Goal: Understand process/instructions

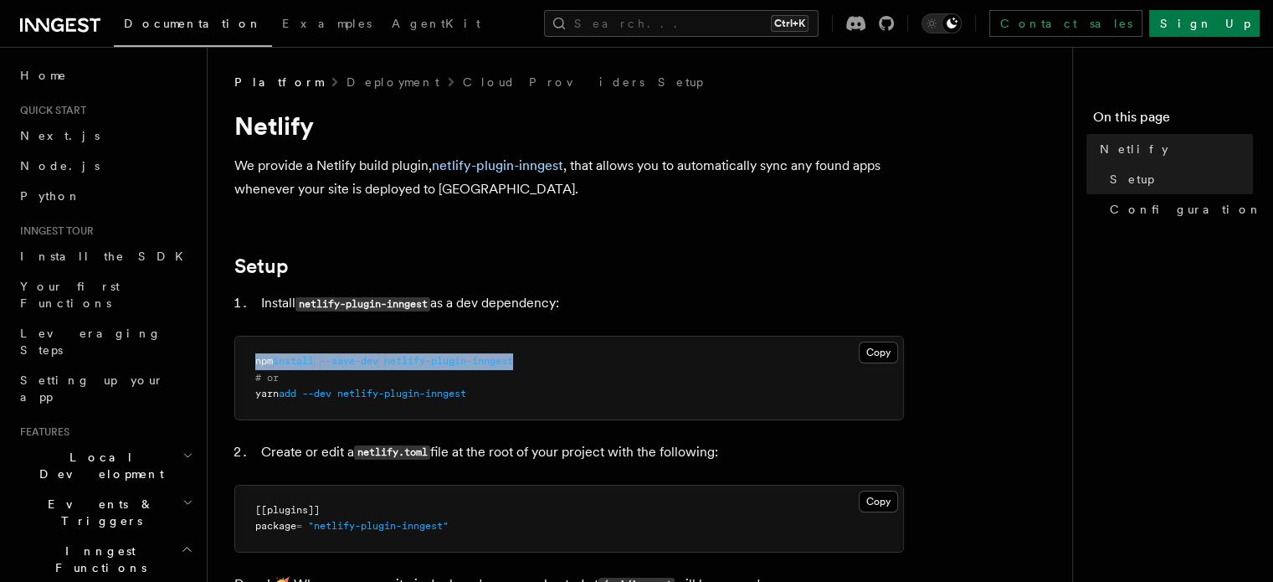
drag, startPoint x: 506, startPoint y: 362, endPoint x: 251, endPoint y: 350, distance: 255.6
click at [251, 350] on pre "npm install --save-dev netlify-plugin-inngest # or yarn add --dev netlify-plugi…" at bounding box center [569, 377] width 668 height 83
copy span "npm install --save-dev netlify-plugin-inngest"
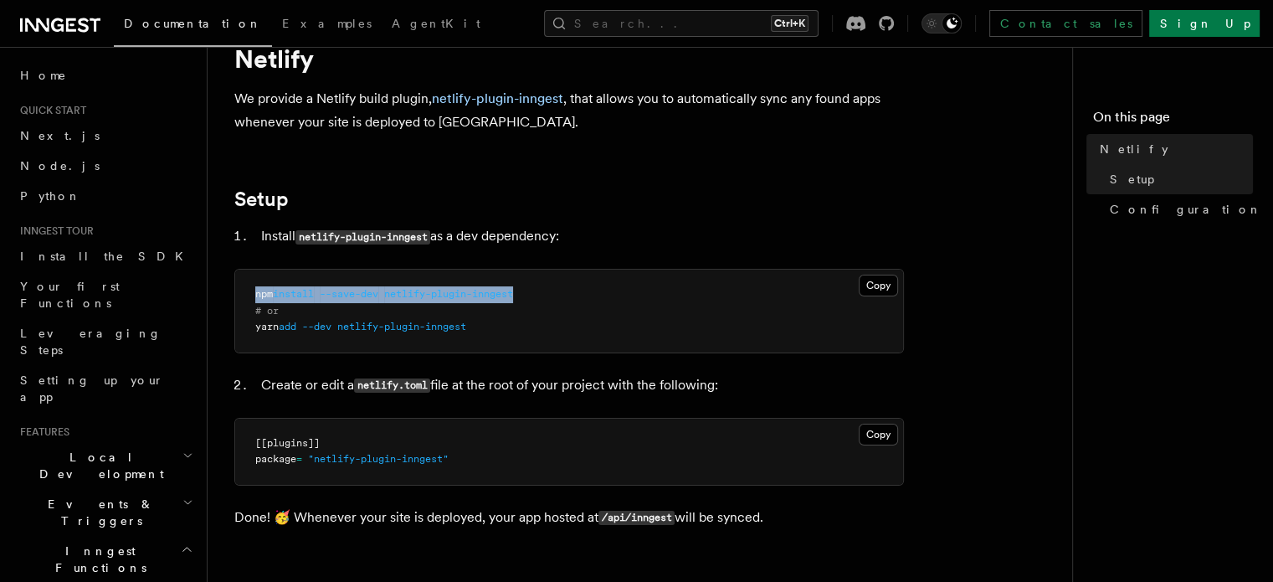
scroll to position [67, 0]
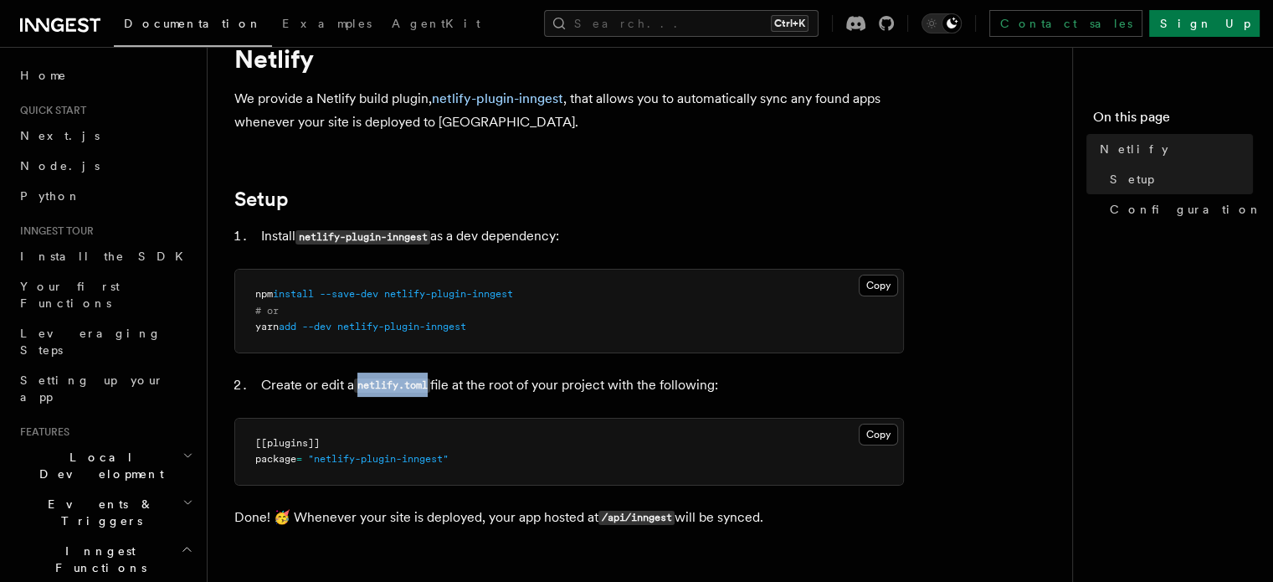
drag, startPoint x: 358, startPoint y: 382, endPoint x: 434, endPoint y: 381, distance: 75.3
click at [430, 381] on code "netlify.toml" at bounding box center [392, 385] width 76 height 14
copy code "netlify.toml"
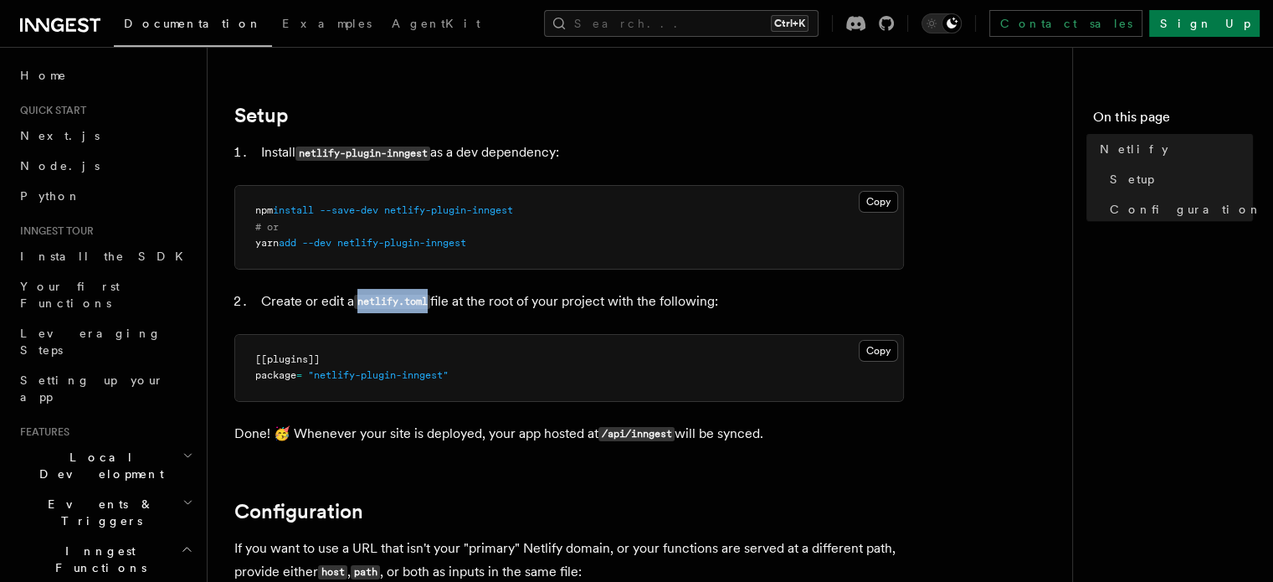
scroll to position [402, 0]
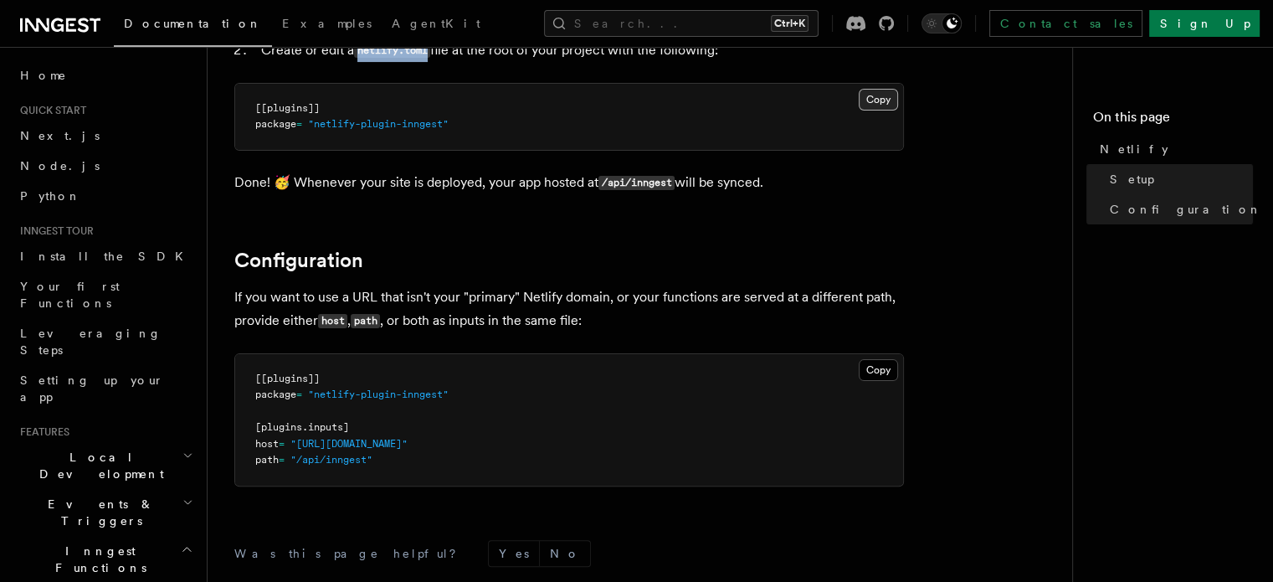
click at [877, 98] on button "Copy Copied" at bounding box center [878, 100] width 39 height 22
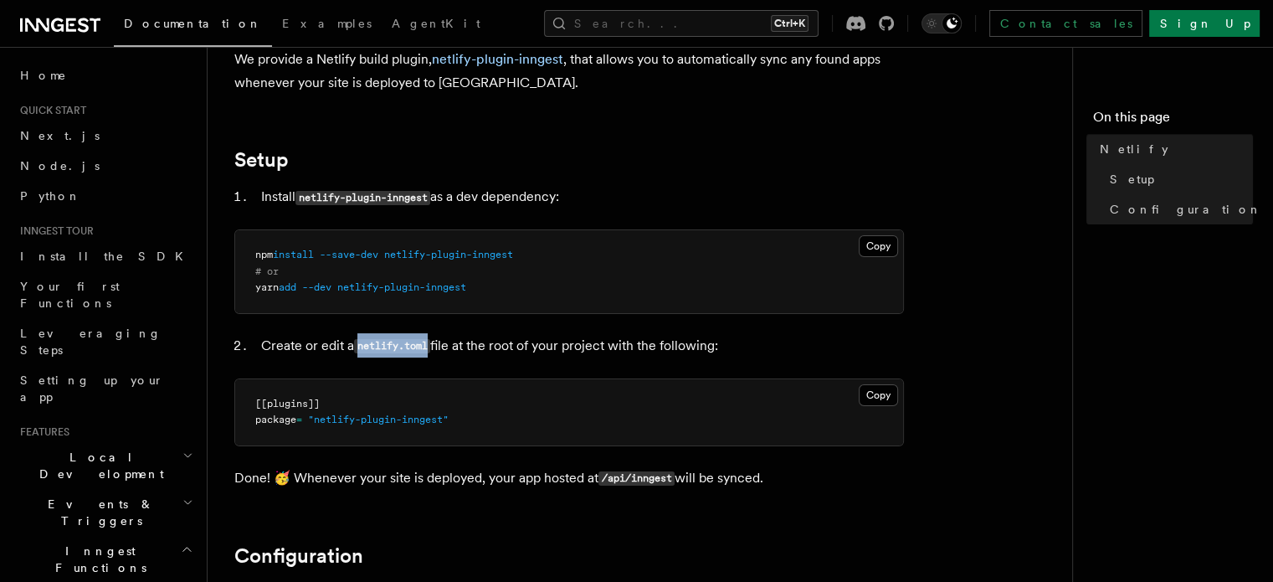
scroll to position [0, 0]
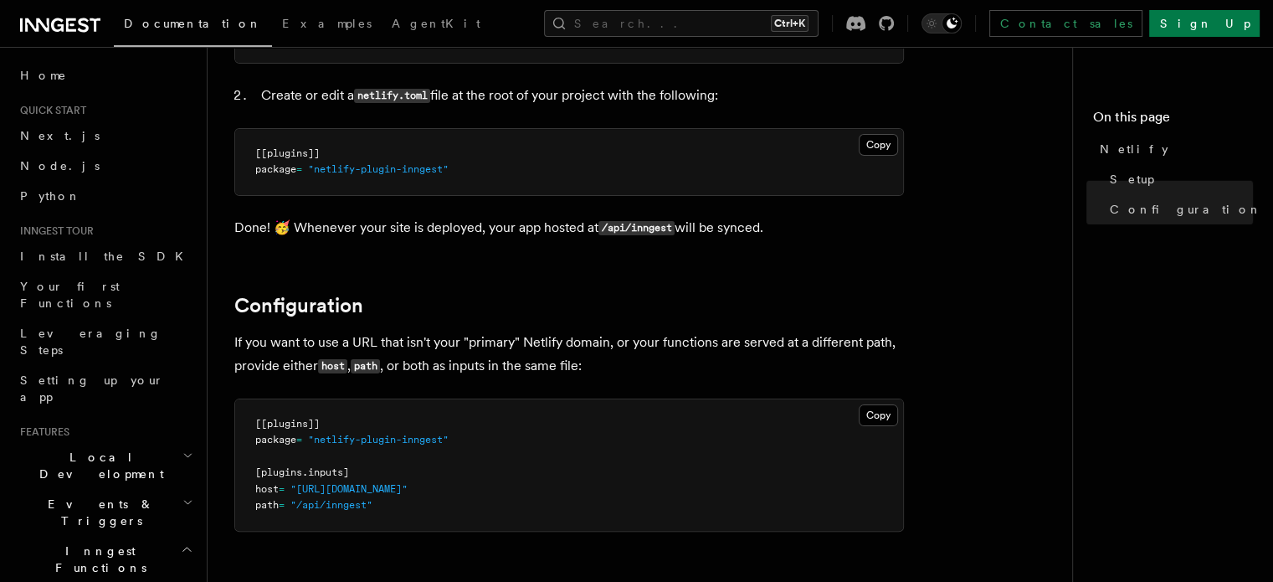
scroll to position [356, 0]
drag, startPoint x: 602, startPoint y: 229, endPoint x: 676, endPoint y: 225, distance: 74.6
click at [675, 225] on code "/api/inngest" at bounding box center [636, 229] width 76 height 14
copy code "/api/inngest"
drag, startPoint x: 480, startPoint y: 441, endPoint x: 588, endPoint y: 272, distance: 200.6
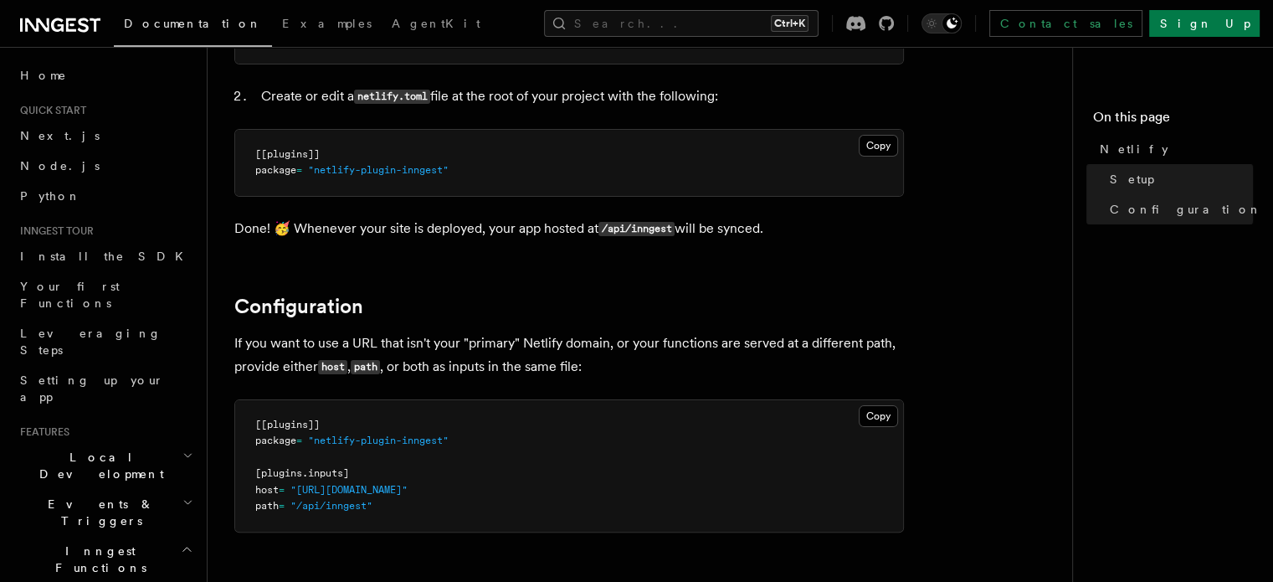
click at [490, 429] on pre "[[plugins]] package = "netlify-plugin-inngest" [plugins.inputs] host = "[URL][D…" at bounding box center [569, 465] width 668 height 131
drag, startPoint x: 605, startPoint y: 230, endPoint x: 676, endPoint y: 216, distance: 72.5
click at [676, 217] on p "Done! 🥳 Whenever your site is deployed, your app hosted at /api/inngest will be…" at bounding box center [569, 229] width 670 height 24
copy code "/api/inngest"
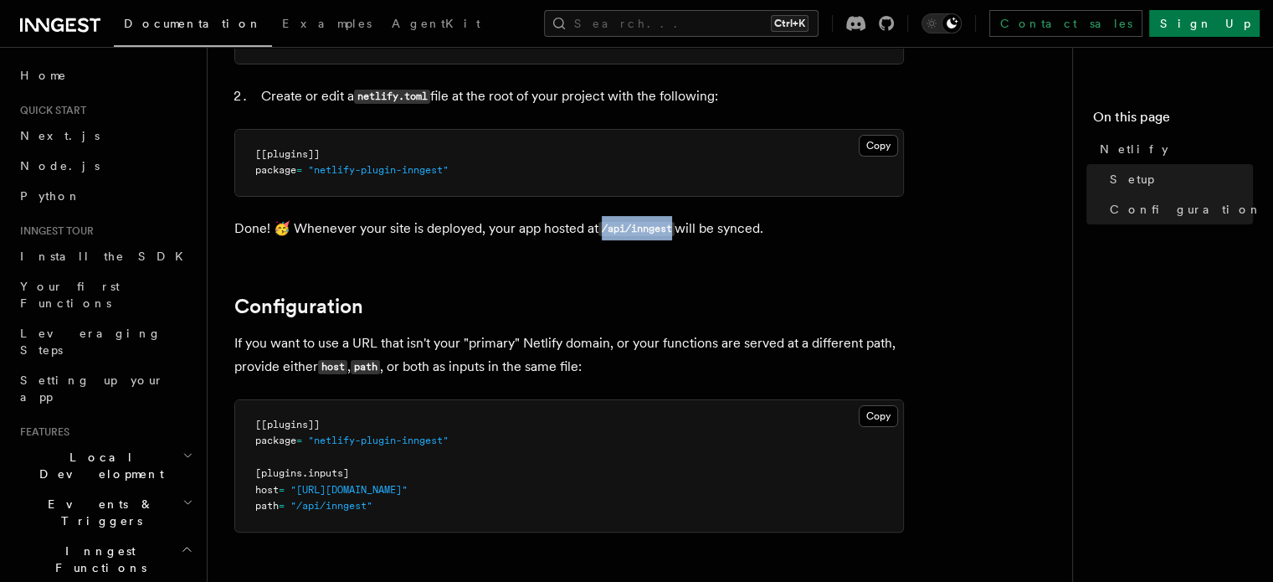
scroll to position [0, 0]
